Goal: Task Accomplishment & Management: Complete application form

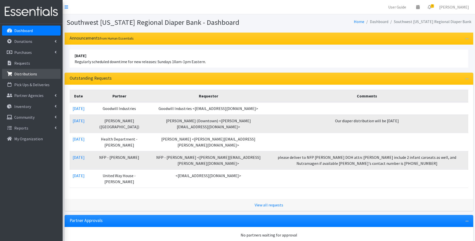
click at [31, 74] on p "Distributions" at bounding box center [25, 73] width 23 height 5
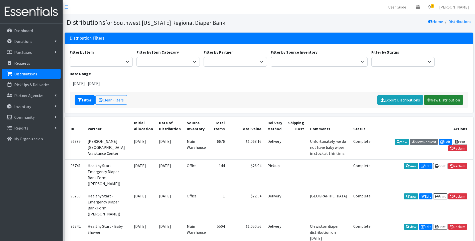
click at [439, 104] on link "New Distribution" at bounding box center [443, 100] width 39 height 10
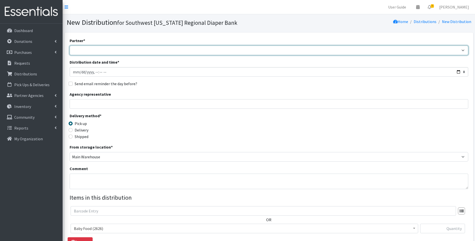
click at [167, 49] on select "ACT Abuse Counseling & Treatment Bayshore Fire Department Bonita Springs Assist…" at bounding box center [269, 51] width 399 height 10
select select "4196"
click at [70, 46] on select "ACT Abuse Counseling & Treatment Bayshore Fire Department Bonita Springs Assist…" at bounding box center [269, 51] width 399 height 10
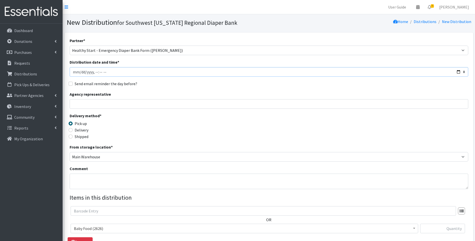
click at [458, 70] on input "Distribution date and time *" at bounding box center [269, 72] width 399 height 10
type input "2025-09-18T23:59"
click at [182, 132] on div "Delivery method * Pick up Delivery Shipped Shipping cost" at bounding box center [269, 128] width 399 height 31
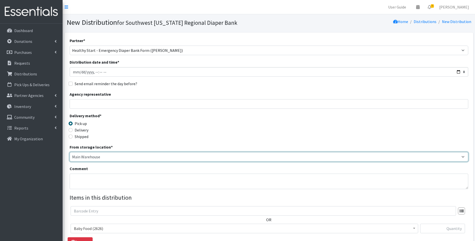
click at [114, 158] on select "Main Warehouse Office Winkler" at bounding box center [269, 157] width 399 height 10
select select "335"
click at [70, 152] on select "Main Warehouse Office Winkler" at bounding box center [269, 157] width 399 height 10
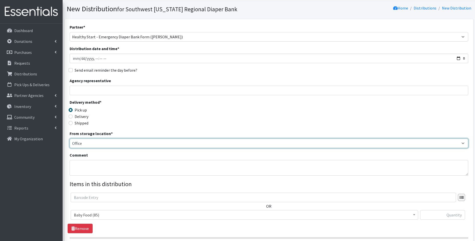
scroll to position [50, 0]
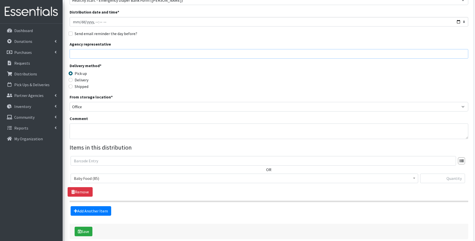
click at [113, 56] on input "Agency representative" at bounding box center [269, 54] width 399 height 10
type input "Rosa Williams"
click at [208, 100] on div "From storage location * Main Warehouse Office Winkler" at bounding box center [269, 103] width 399 height 18
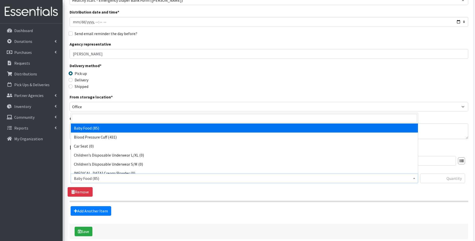
click at [101, 178] on span "Baby Food (85)" at bounding box center [244, 178] width 341 height 7
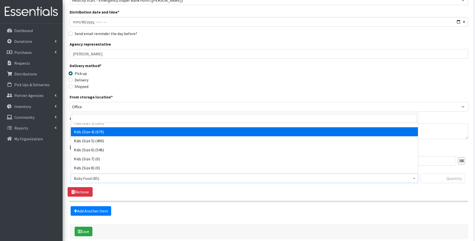
scroll to position [100, 0]
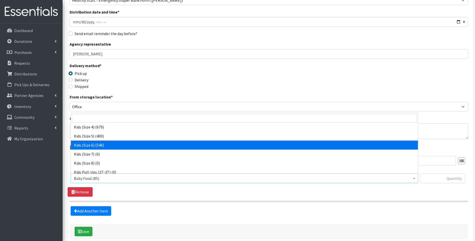
select select "10062"
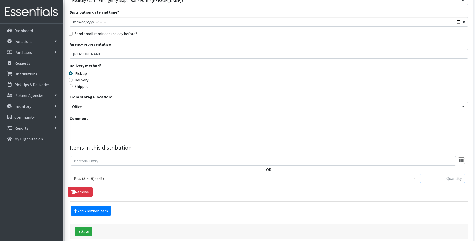
click at [446, 181] on input "text" at bounding box center [442, 179] width 45 height 10
type input "21"
click at [327, 195] on div "OR Baby Food (85) Blood Pressure Cuff (431) Car Seat (0) Children's Disposable …" at bounding box center [269, 176] width 402 height 41
click at [92, 211] on link "Add Another Item" at bounding box center [91, 211] width 41 height 10
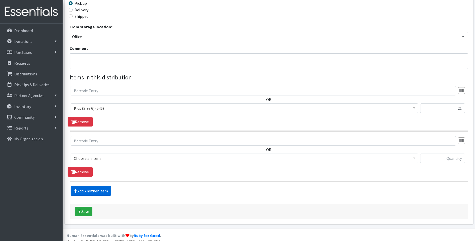
scroll to position [126, 0]
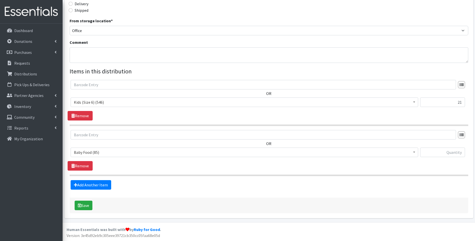
click at [152, 151] on span "Baby Food (85)" at bounding box center [244, 152] width 341 height 7
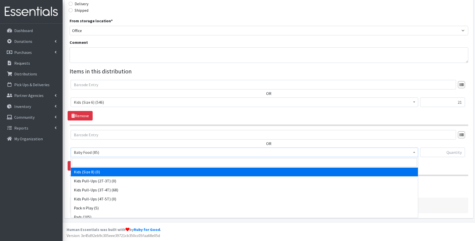
scroll to position [157, 0]
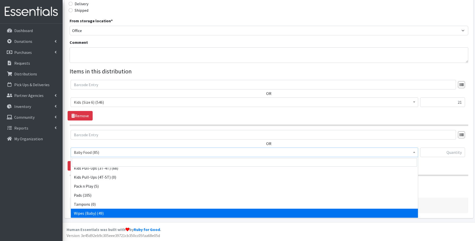
select select "10041"
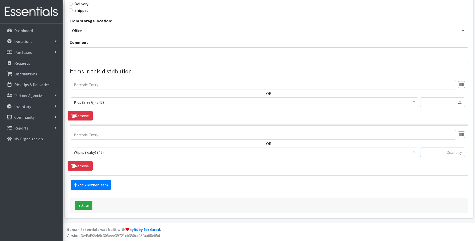
click at [446, 150] on input "text" at bounding box center [442, 152] width 45 height 10
type input "1"
click at [276, 17] on div "Delivery method * Pick up Delivery Shipped Shipping cost" at bounding box center [269, 1] width 399 height 31
click at [87, 204] on button "Save" at bounding box center [84, 206] width 18 height 10
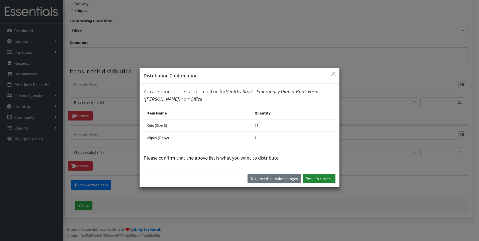
click at [322, 176] on button "Yes, it's correct" at bounding box center [319, 179] width 32 height 10
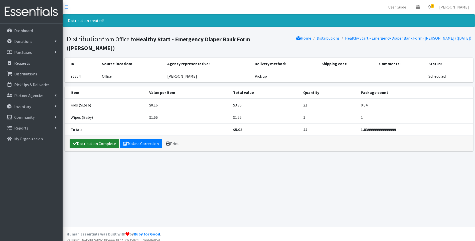
click at [91, 139] on link "Distribution Complete" at bounding box center [95, 144] width 50 height 10
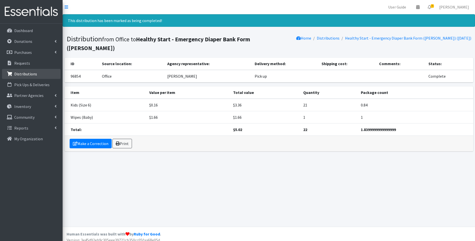
click at [20, 71] on p "Distributions" at bounding box center [25, 73] width 23 height 5
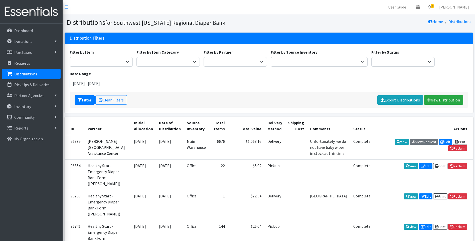
click at [139, 86] on input "July 19, 2025 - October 19, 2025" at bounding box center [118, 84] width 97 height 10
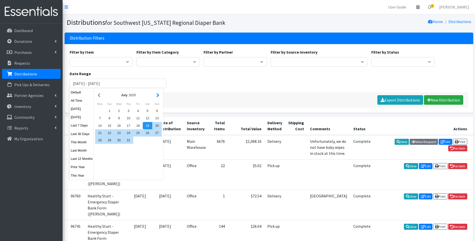
click at [157, 95] on button "button" at bounding box center [157, 95] width 5 height 6
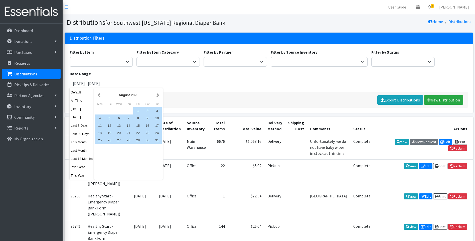
click at [157, 95] on button "button" at bounding box center [157, 95] width 5 height 6
click at [99, 94] on button "button" at bounding box center [98, 95] width 5 height 6
click at [99, 95] on button "button" at bounding box center [98, 95] width 5 height 6
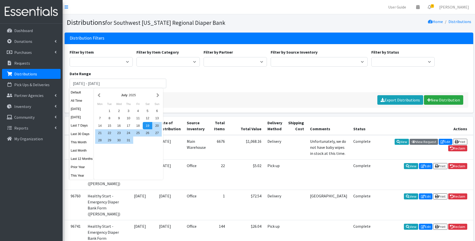
click at [99, 95] on button "button" at bounding box center [98, 95] width 5 height 6
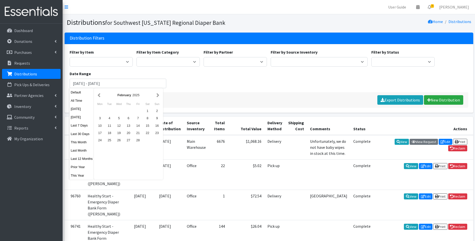
click at [99, 95] on button "button" at bounding box center [98, 95] width 5 height 6
click at [119, 109] on div "1" at bounding box center [119, 110] width 10 height 7
click at [157, 96] on button "button" at bounding box center [157, 95] width 5 height 6
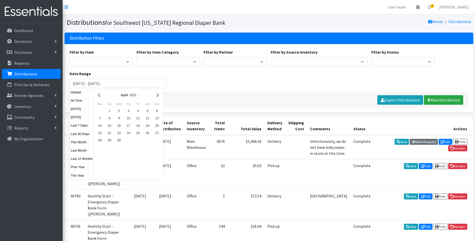
click at [157, 96] on button "button" at bounding box center [157, 95] width 5 height 6
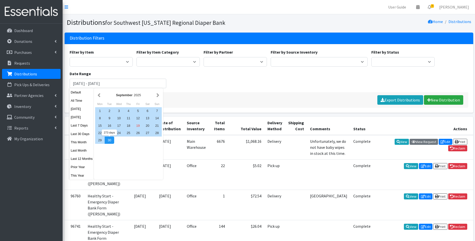
click at [110, 138] on div "30" at bounding box center [110, 139] width 10 height 7
type input "[DATE] - [DATE]"
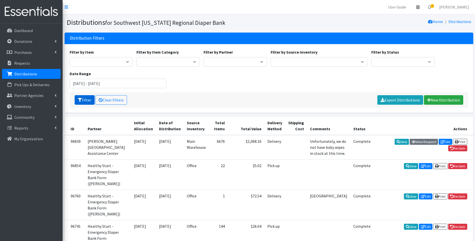
click at [86, 102] on button "Filter" at bounding box center [85, 100] width 20 height 10
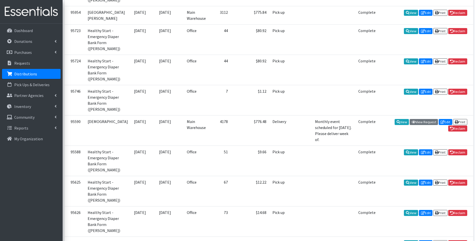
scroll to position [1118, 0]
